Goal: Information Seeking & Learning: Learn about a topic

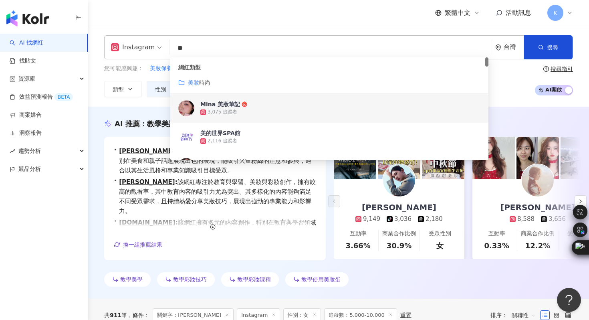
click at [103, 88] on div "Instagram ** 台灣 搜尋 customizedTag e1676fd3-dd48-4b32-9d86-9d0256f9b2ac c39ffbc4-…" at bounding box center [338, 66] width 501 height 62
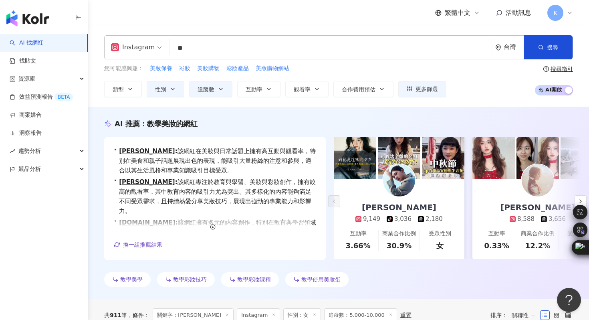
click at [37, 40] on link "AI 找網紅" at bounding box center [27, 43] width 34 height 8
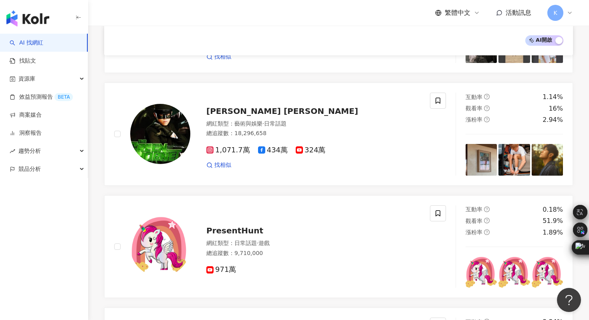
scroll to position [269, 0]
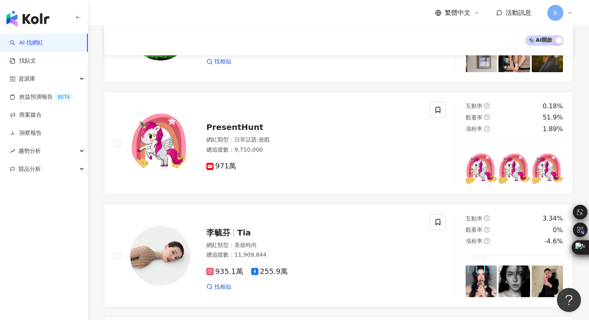
click at [40, 26] on img "button" at bounding box center [27, 18] width 43 height 16
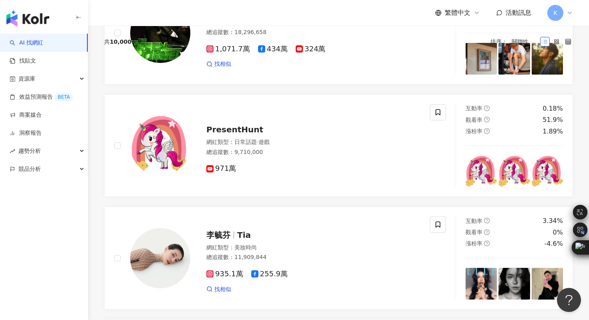
scroll to position [0, 0]
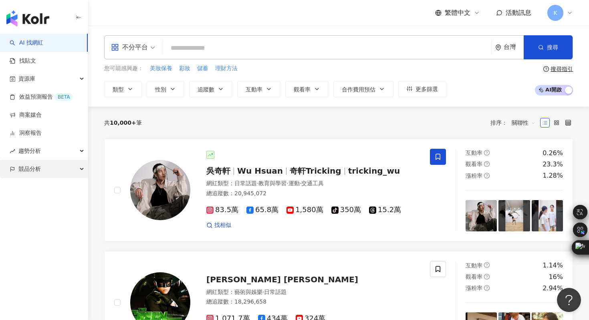
click at [37, 169] on span "競品分析" at bounding box center [29, 169] width 22 height 18
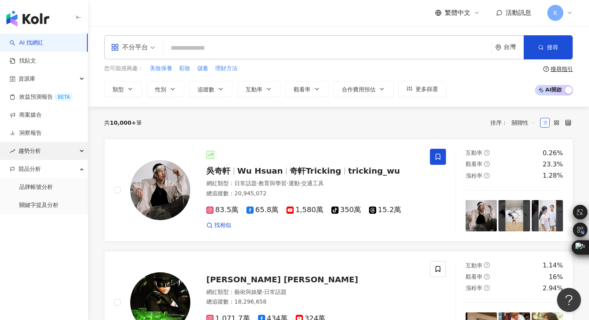
click at [40, 149] on span "趨勢分析" at bounding box center [29, 151] width 22 height 18
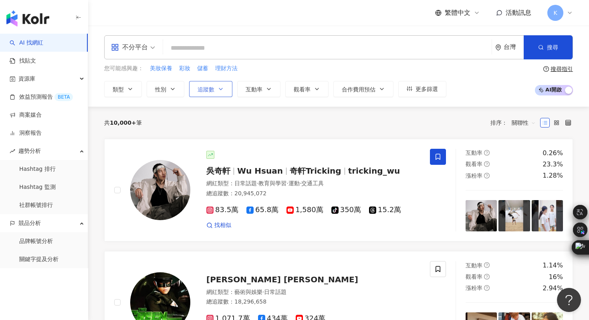
click at [210, 88] on span "追蹤數" at bounding box center [205, 89] width 17 height 6
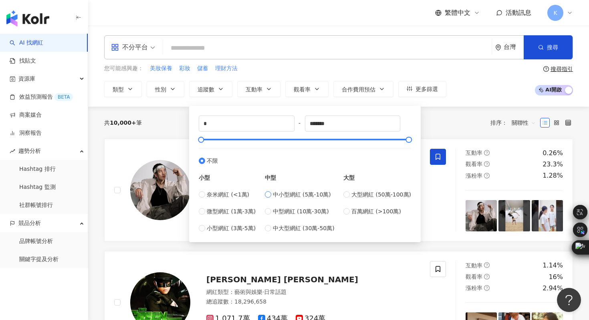
click at [304, 192] on span "中小型網紅 (5萬-10萬)" at bounding box center [302, 194] width 58 height 9
type input "*****"
click at [302, 212] on span "中型網紅 (10萬-30萬)" at bounding box center [301, 211] width 56 height 9
type input "******"
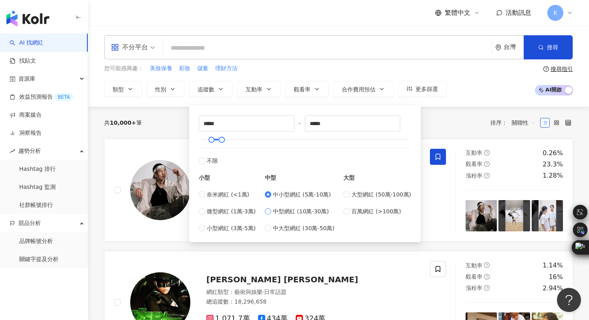
type input "******"
click at [441, 69] on div "您可能感興趣： 美妝保養 彩妝 儲蓄 理財方法" at bounding box center [275, 68] width 342 height 9
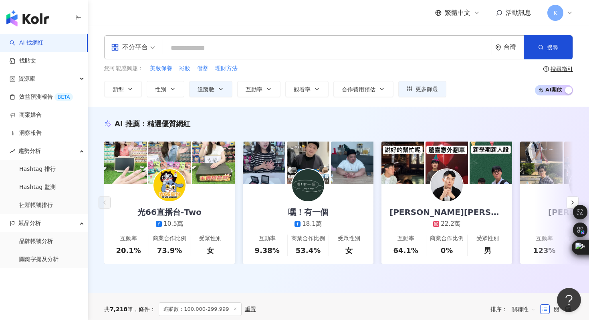
click at [203, 48] on input "search" at bounding box center [327, 47] width 322 height 15
type input "*"
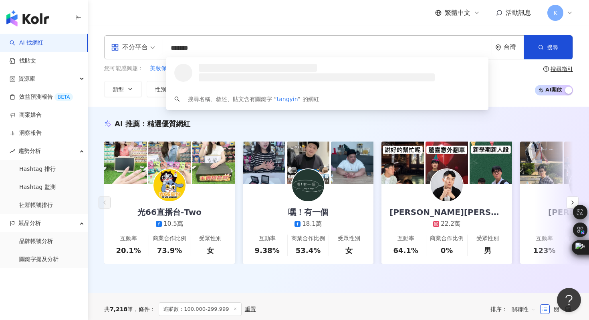
type input "********"
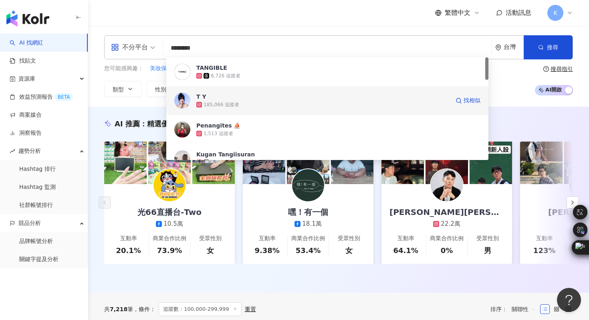
click at [216, 95] on span "T Y" at bounding box center [320, 97] width 249 height 8
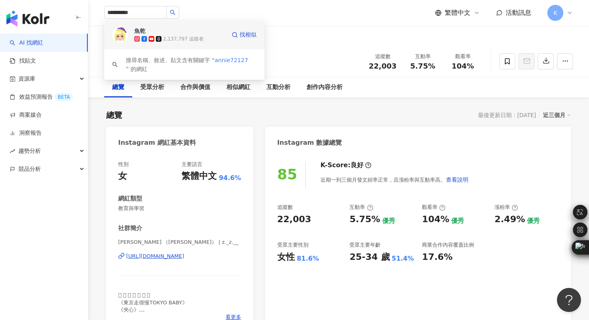
click at [121, 32] on img at bounding box center [120, 35] width 16 height 16
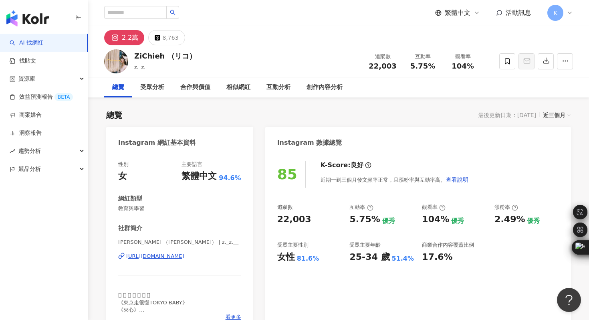
click at [340, 42] on div "2.2萬 8,763" at bounding box center [338, 35] width 501 height 19
click at [32, 133] on link "洞察報告" at bounding box center [26, 133] width 32 height 8
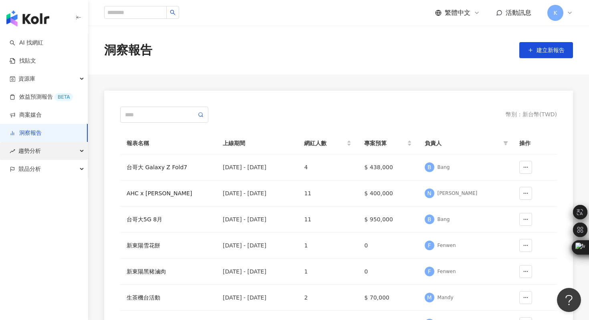
click at [30, 154] on span "趨勢分析" at bounding box center [29, 151] width 22 height 18
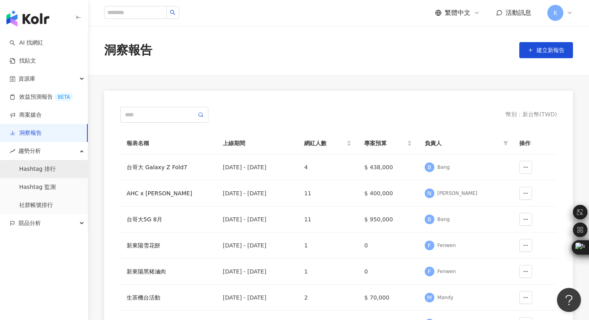
click at [35, 171] on link "Hashtag 排行" at bounding box center [37, 169] width 36 height 8
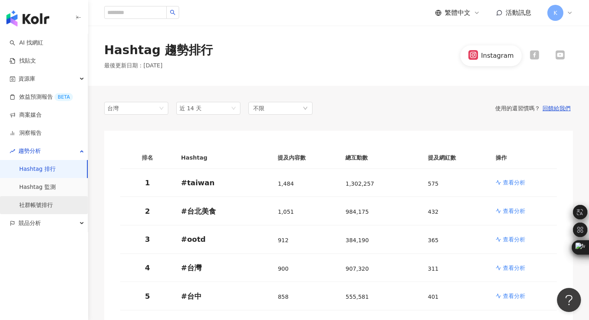
click at [39, 191] on link "Hashtag 監測" at bounding box center [37, 187] width 36 height 8
click at [35, 208] on link "社群帳號排行" at bounding box center [36, 205] width 34 height 8
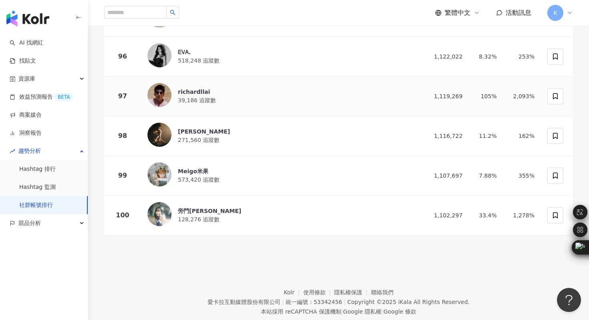
scroll to position [3887, 0]
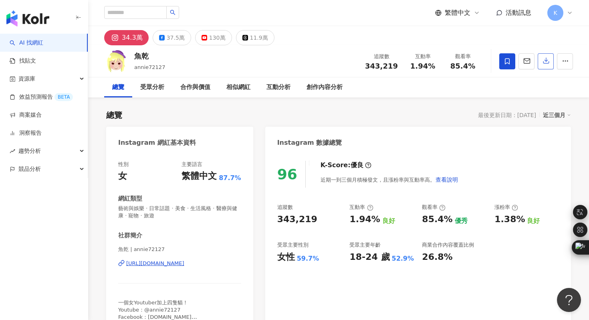
click at [544, 60] on icon "button" at bounding box center [545, 60] width 7 height 7
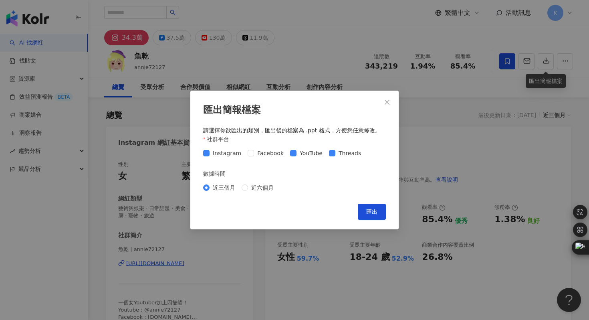
click at [284, 153] on div "Instagram Facebook YouTube Threads" at bounding box center [283, 153] width 161 height 9
click at [296, 153] on span "YouTube" at bounding box center [310, 153] width 29 height 9
click at [370, 211] on span "匯出" at bounding box center [371, 211] width 11 height 6
click at [230, 75] on div "匯出簡報檔案 請選擇你欲匯出的類別，匯出後的檔案為 .ppt 格式，方便您任意修改。 社群平台 Instagram Facebook YouTube Thre…" at bounding box center [294, 160] width 589 height 320
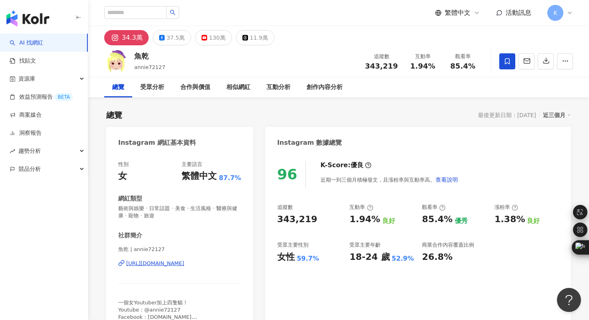
click at [221, 197] on div "網紅類型" at bounding box center [179, 198] width 123 height 8
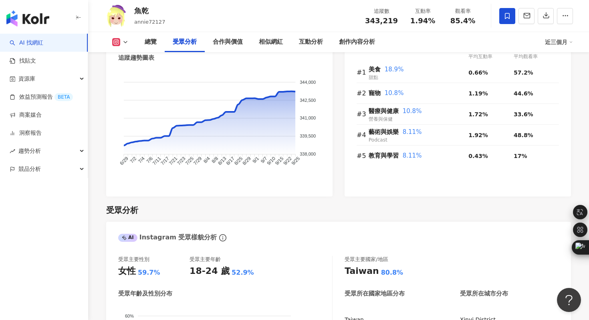
scroll to position [693, 0]
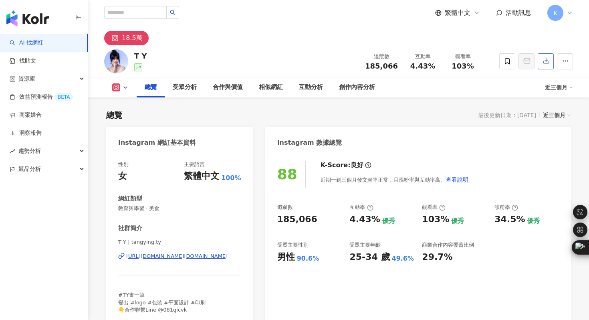
click at [543, 60] on icon "button" at bounding box center [545, 60] width 7 height 7
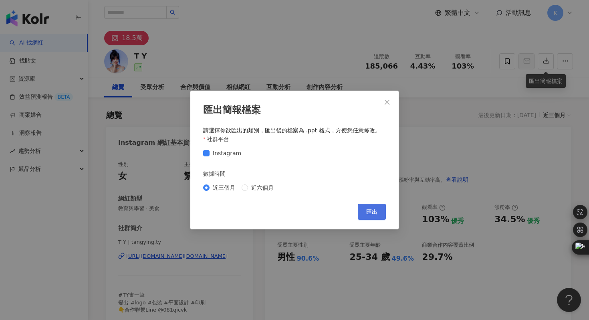
click at [369, 209] on span "匯出" at bounding box center [371, 211] width 11 height 6
click at [369, 212] on span "匯出" at bounding box center [371, 211] width 11 height 6
click at [443, 158] on div "匯出簡報檔案 請選擇你欲匯出的類別，匯出後的檔案為 .ppt 格式，方便您任意修改。 社群平台 Instagram 數據時間 近三個月 近六個月 Cancel…" at bounding box center [294, 160] width 589 height 320
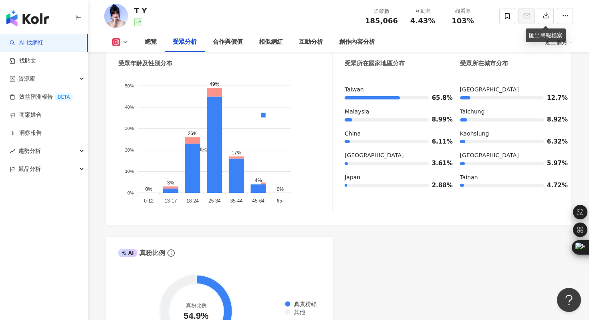
scroll to position [762, 0]
